Goal: Information Seeking & Learning: Learn about a topic

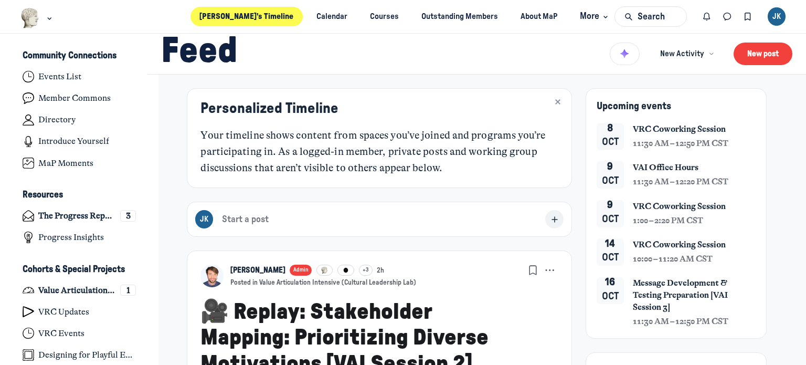
scroll to position [2820, 2063]
type media-captions-menu "cc:en:Default"
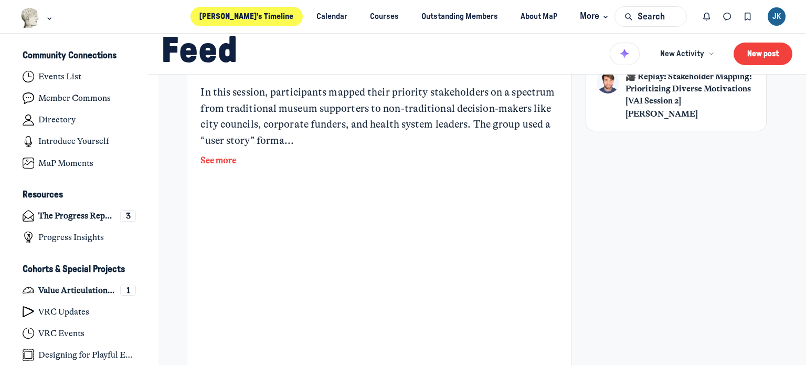
scroll to position [420, 0]
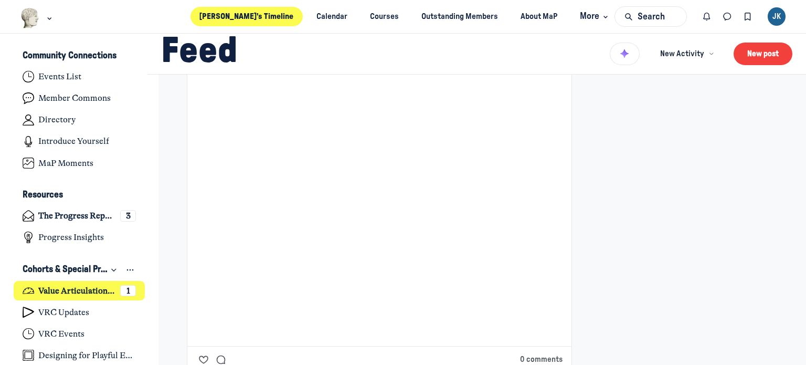
click at [59, 288] on h4 "Value Articulation Intensive (Cultural Leadership Lab)" at bounding box center [76, 291] width 77 height 10
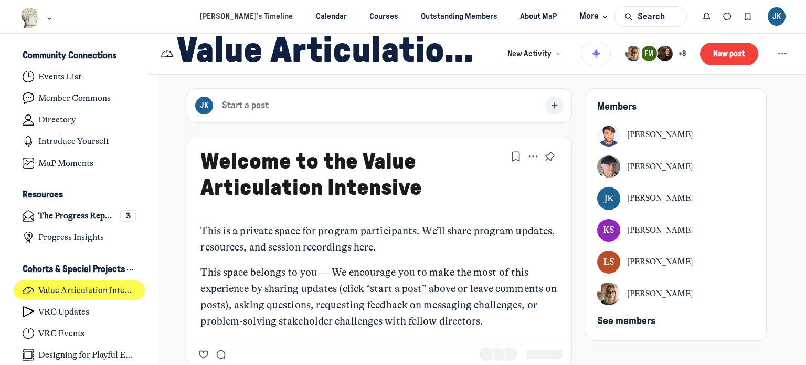
type media-captions-menu "cc:en:Default"
click at [642, 320] on span "See members" at bounding box center [626, 321] width 58 height 10
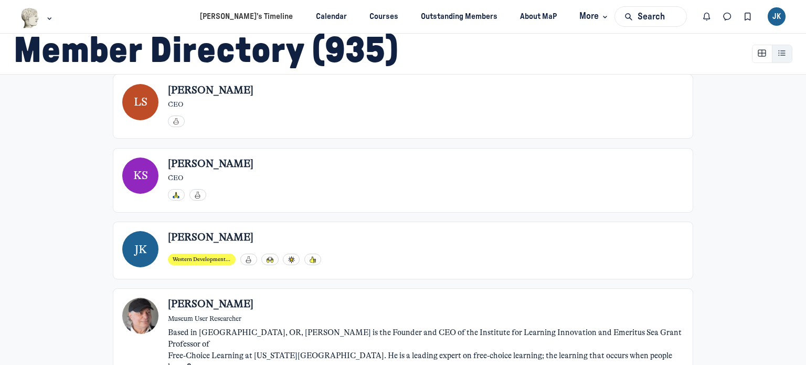
scroll to position [525, 0]
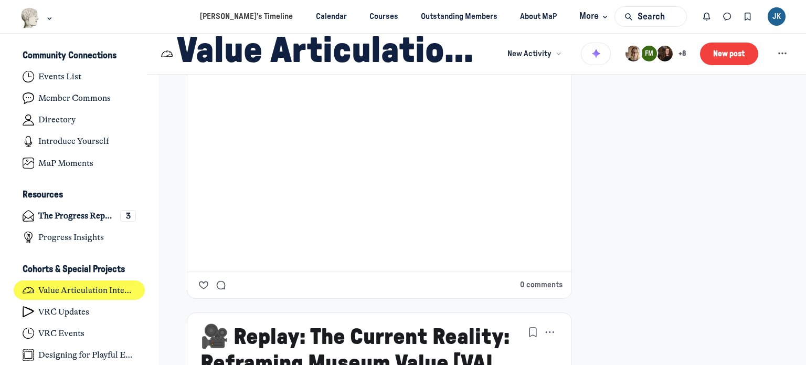
scroll to position [585, 0]
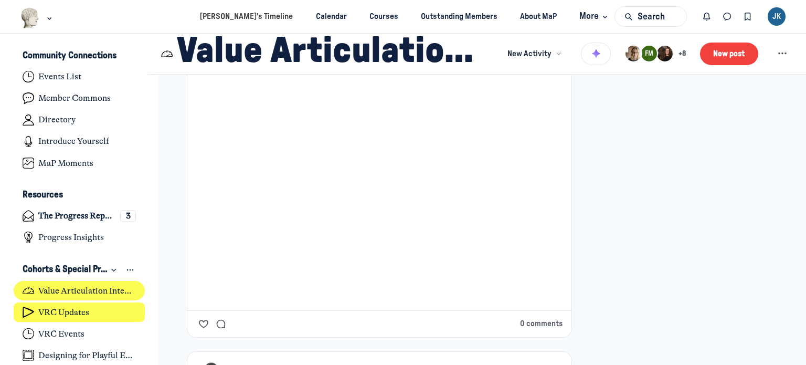
click at [28, 304] on link "VRC Updates" at bounding box center [80, 311] width 132 height 19
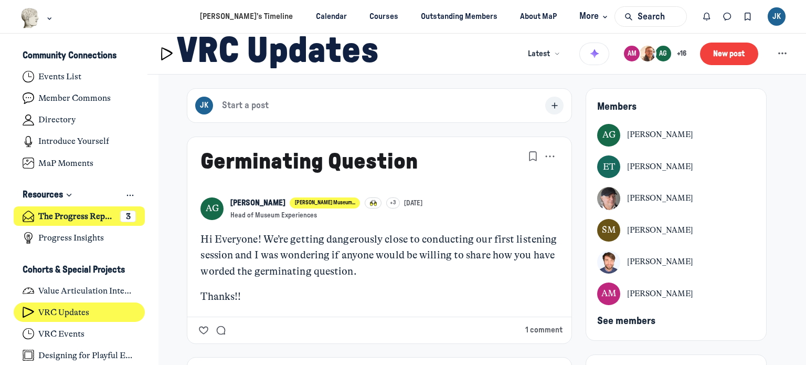
click at [67, 217] on h4 "The Progress Report" at bounding box center [76, 216] width 77 height 10
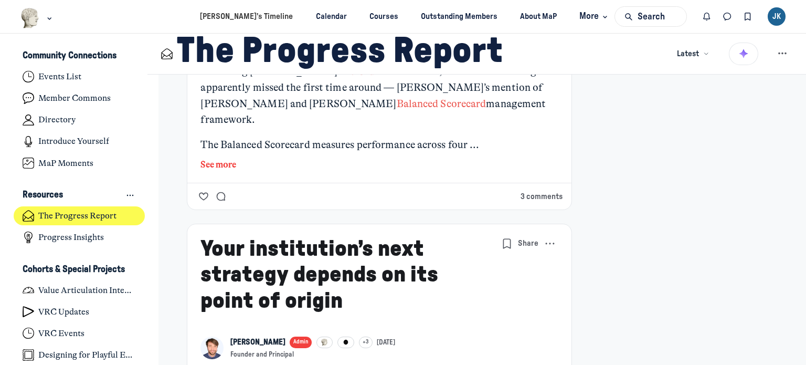
scroll to position [1155, 0]
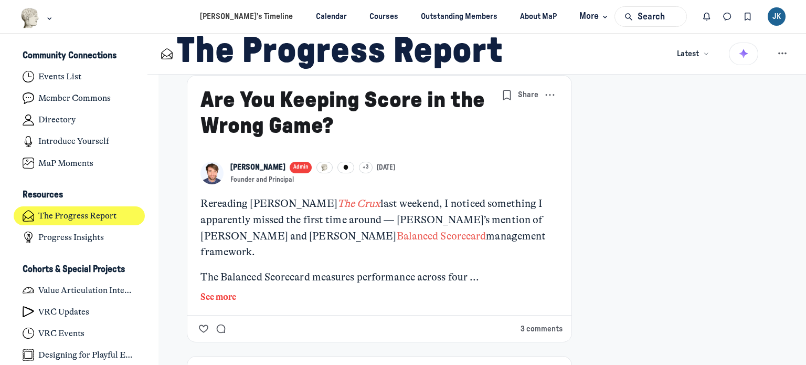
click at [215, 290] on button "See more" at bounding box center [378, 297] width 357 height 14
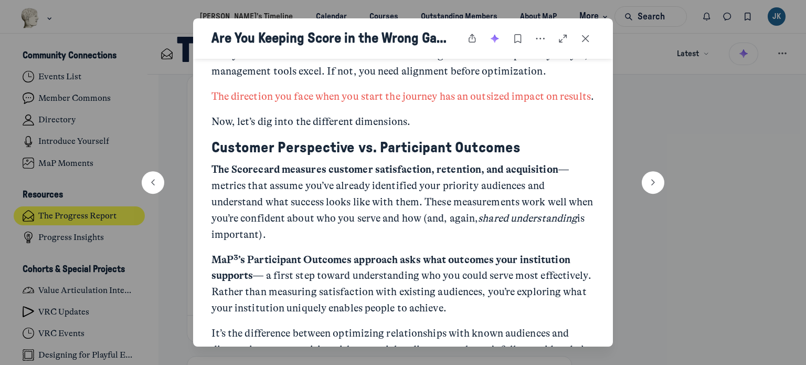
scroll to position [840, 0]
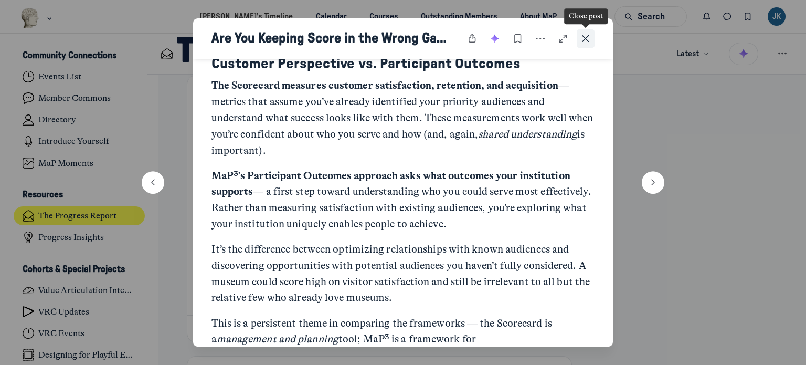
click at [588, 36] on use "Close post" at bounding box center [585, 38] width 7 height 7
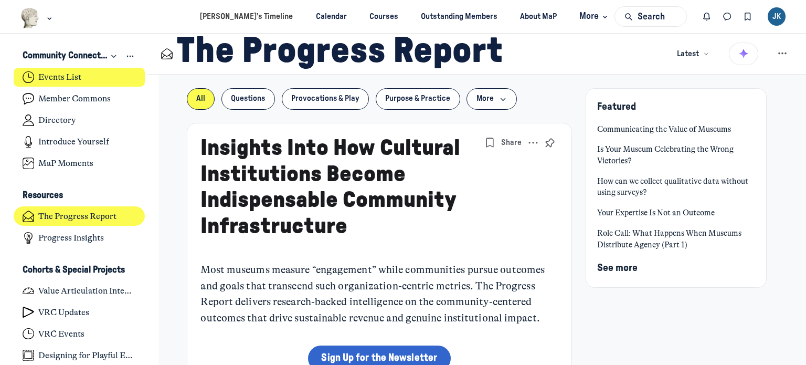
drag, startPoint x: 46, startPoint y: 69, endPoint x: 74, endPoint y: 72, distance: 27.9
click at [46, 69] on link "Events List" at bounding box center [80, 77] width 132 height 19
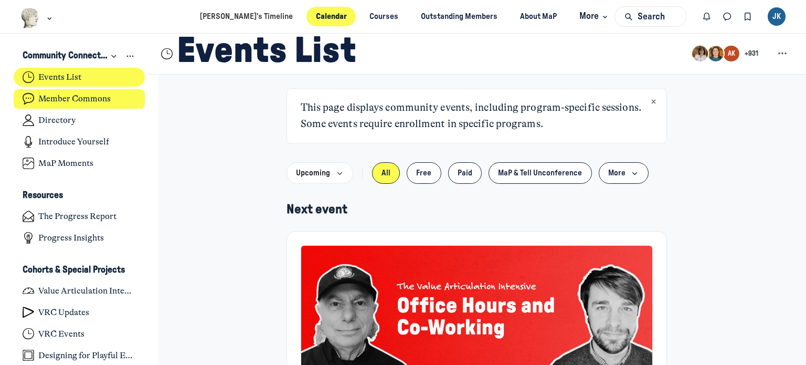
click at [52, 97] on h4 "Member Commons" at bounding box center [74, 98] width 72 height 10
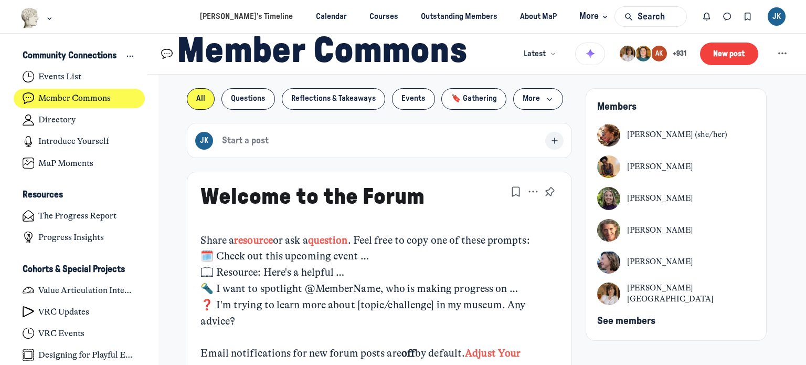
type media-captions-menu "cc:en:Default"
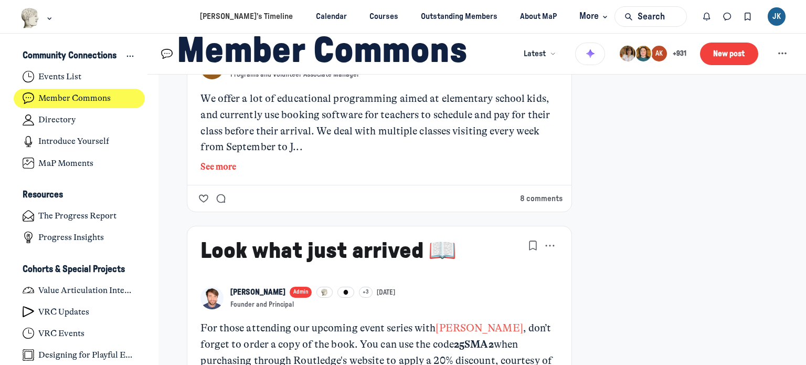
scroll to position [525, 0]
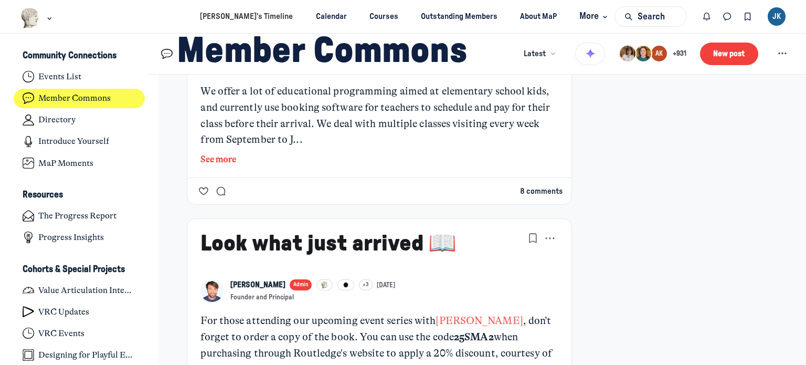
click at [533, 189] on button "8 comments" at bounding box center [541, 192] width 43 height 12
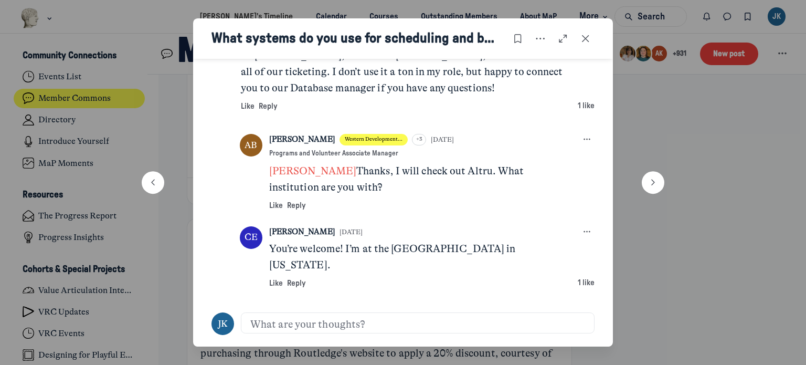
scroll to position [1254, 0]
click at [587, 35] on icon "Close post" at bounding box center [586, 39] width 10 height 12
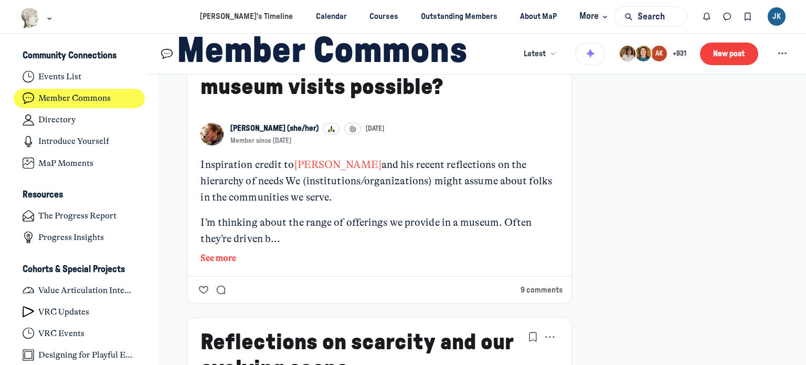
scroll to position [1785, 0]
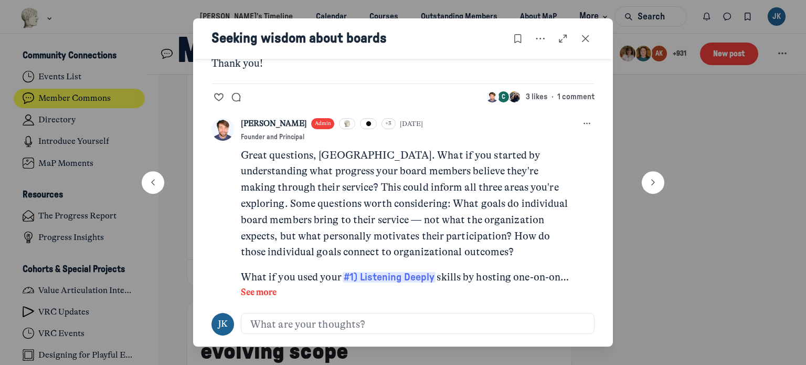
scroll to position [304, 0]
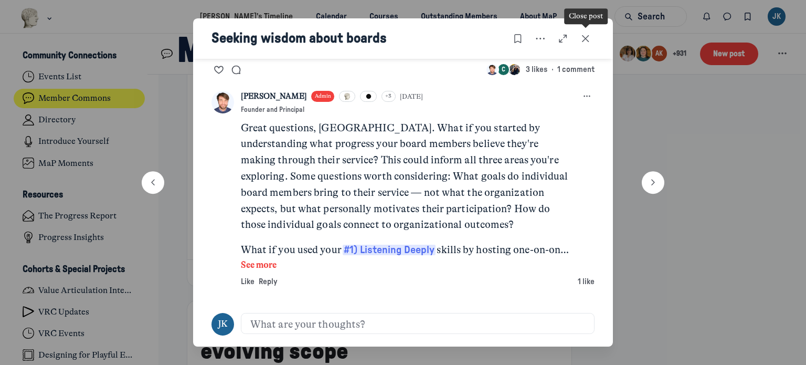
drag, startPoint x: 588, startPoint y: 36, endPoint x: 720, endPoint y: 2, distance: 135.6
click at [588, 36] on use "Close post" at bounding box center [585, 38] width 7 height 7
